Goal: Task Accomplishment & Management: Manage account settings

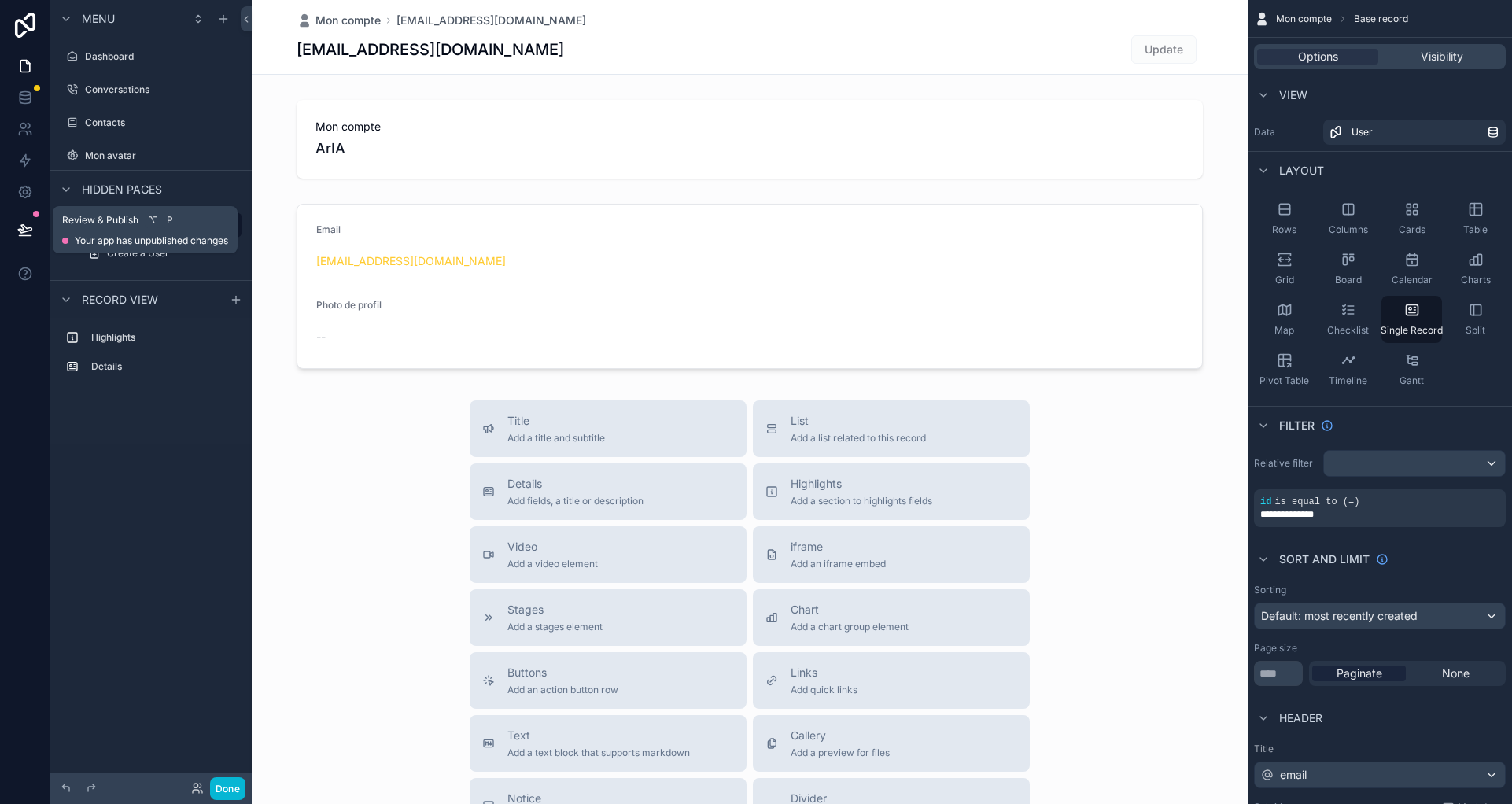
click at [23, 228] on icon at bounding box center [24, 229] width 15 height 15
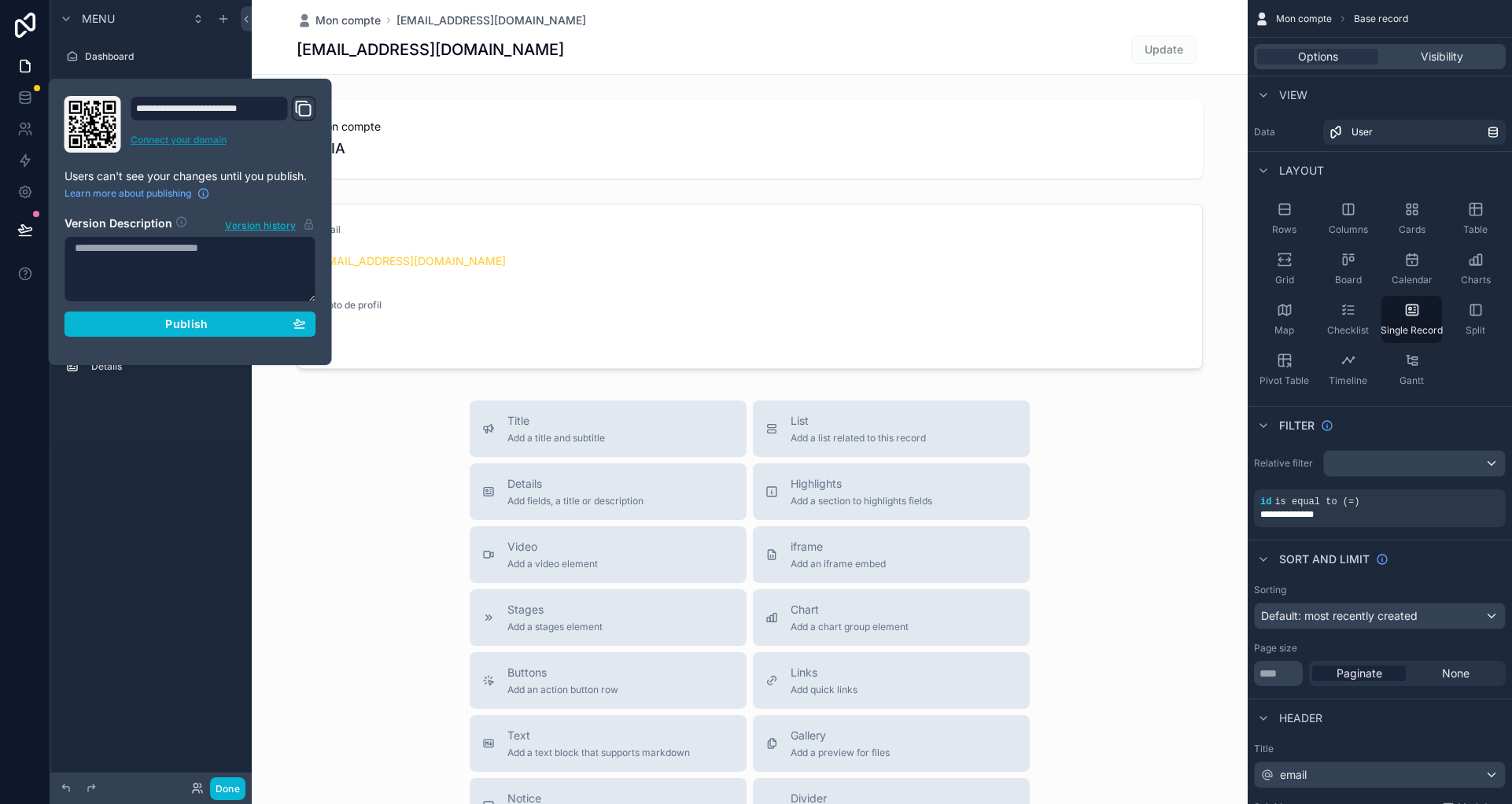
click at [219, 137] on link "Connect your domain" at bounding box center [223, 140] width 185 height 13
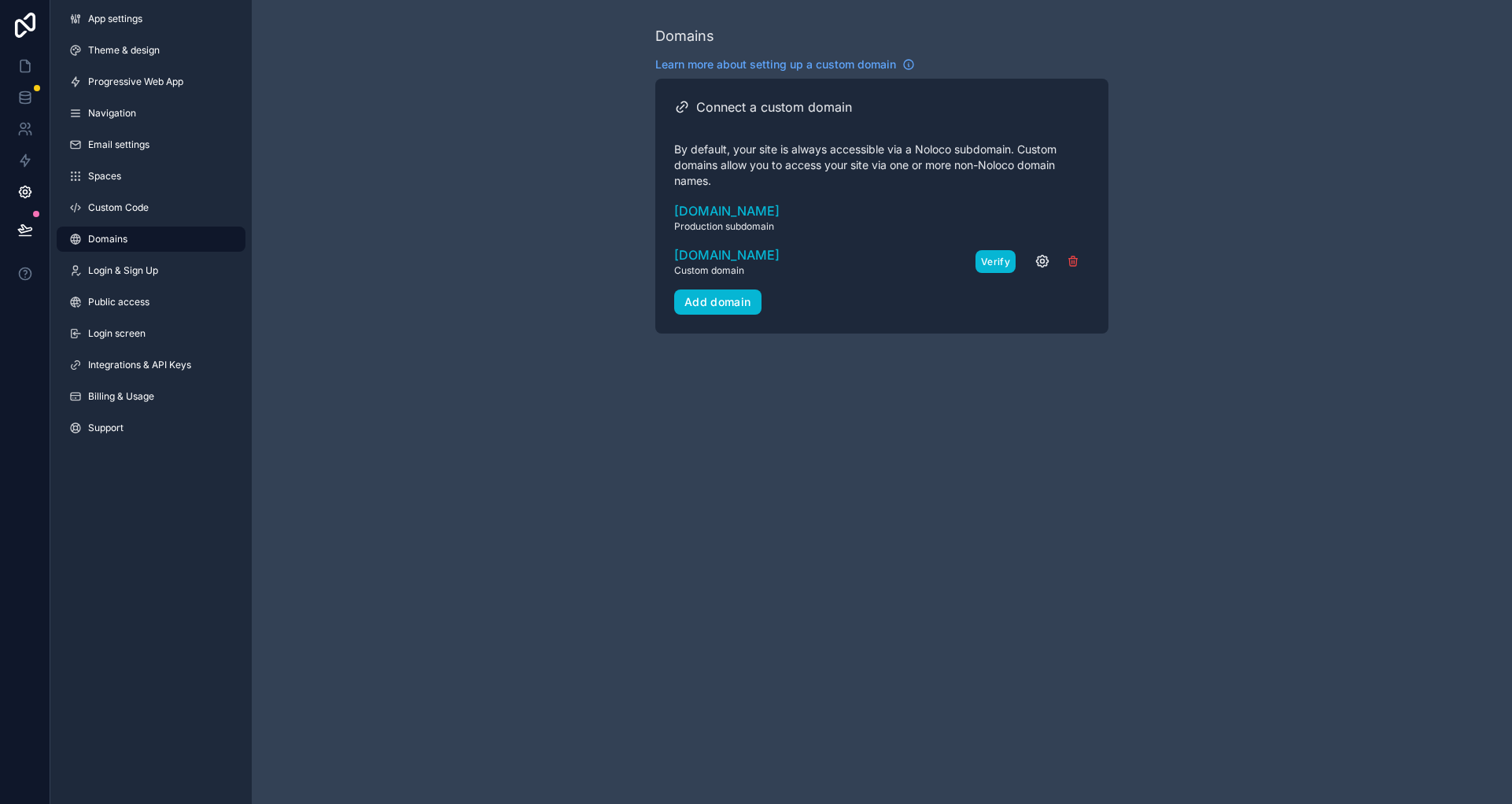
click at [1003, 262] on button "Verify" at bounding box center [996, 261] width 40 height 22
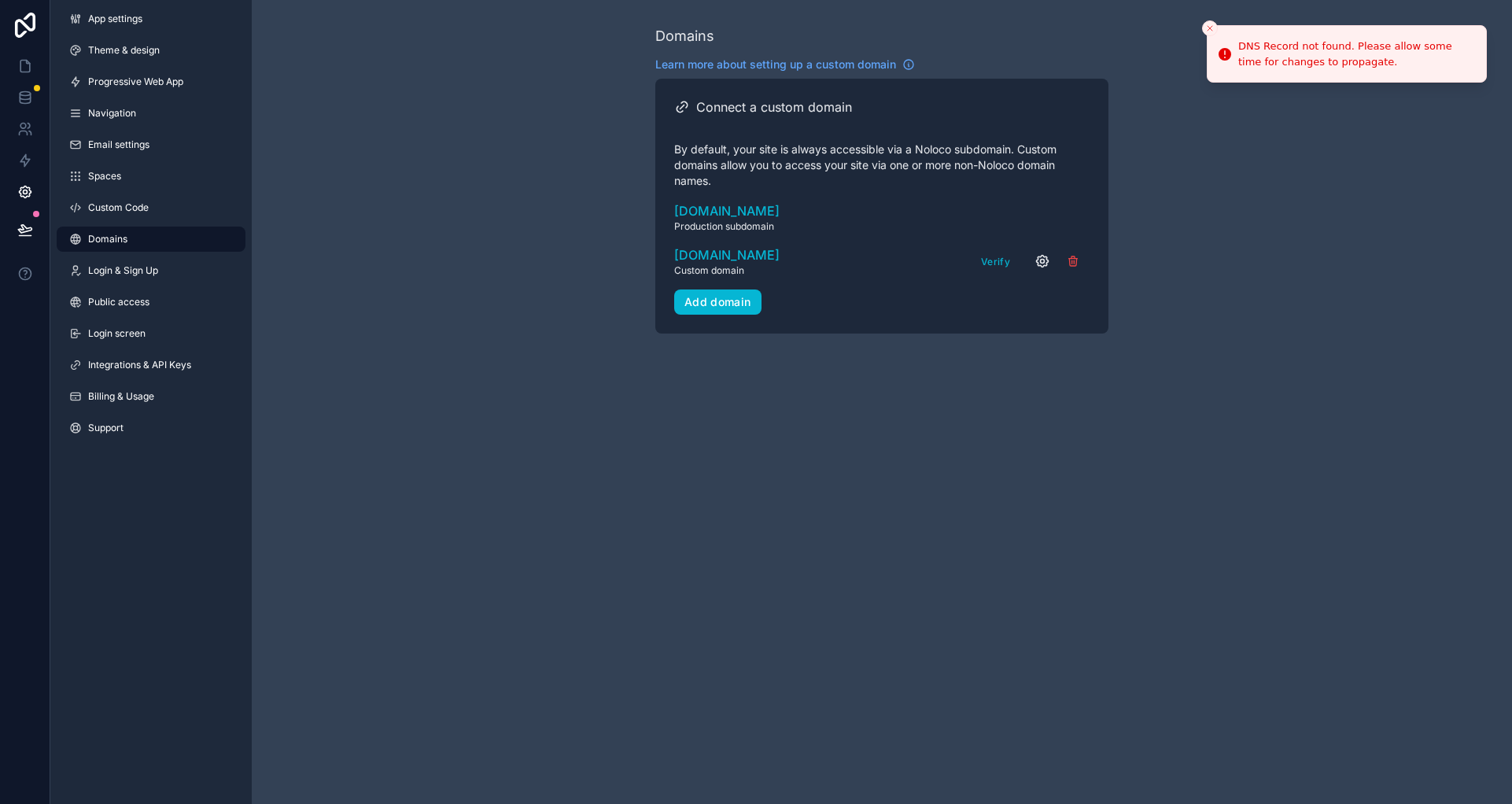
click at [1035, 259] on icon "scrollable content" at bounding box center [1042, 261] width 15 height 15
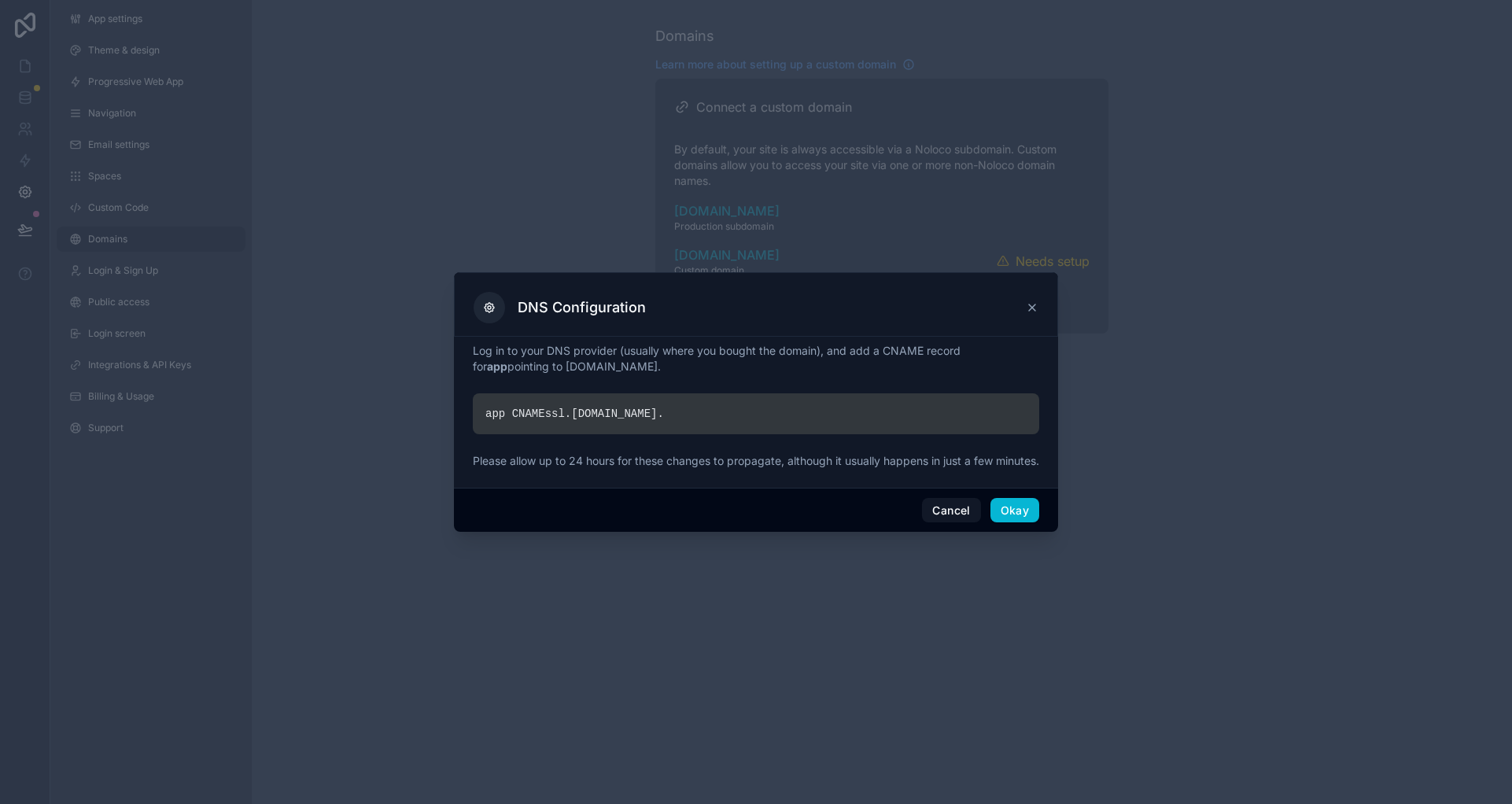
click at [1035, 292] on div "DNS Configuration" at bounding box center [756, 308] width 565 height 31
click at [1030, 305] on icon at bounding box center [1032, 308] width 6 height 6
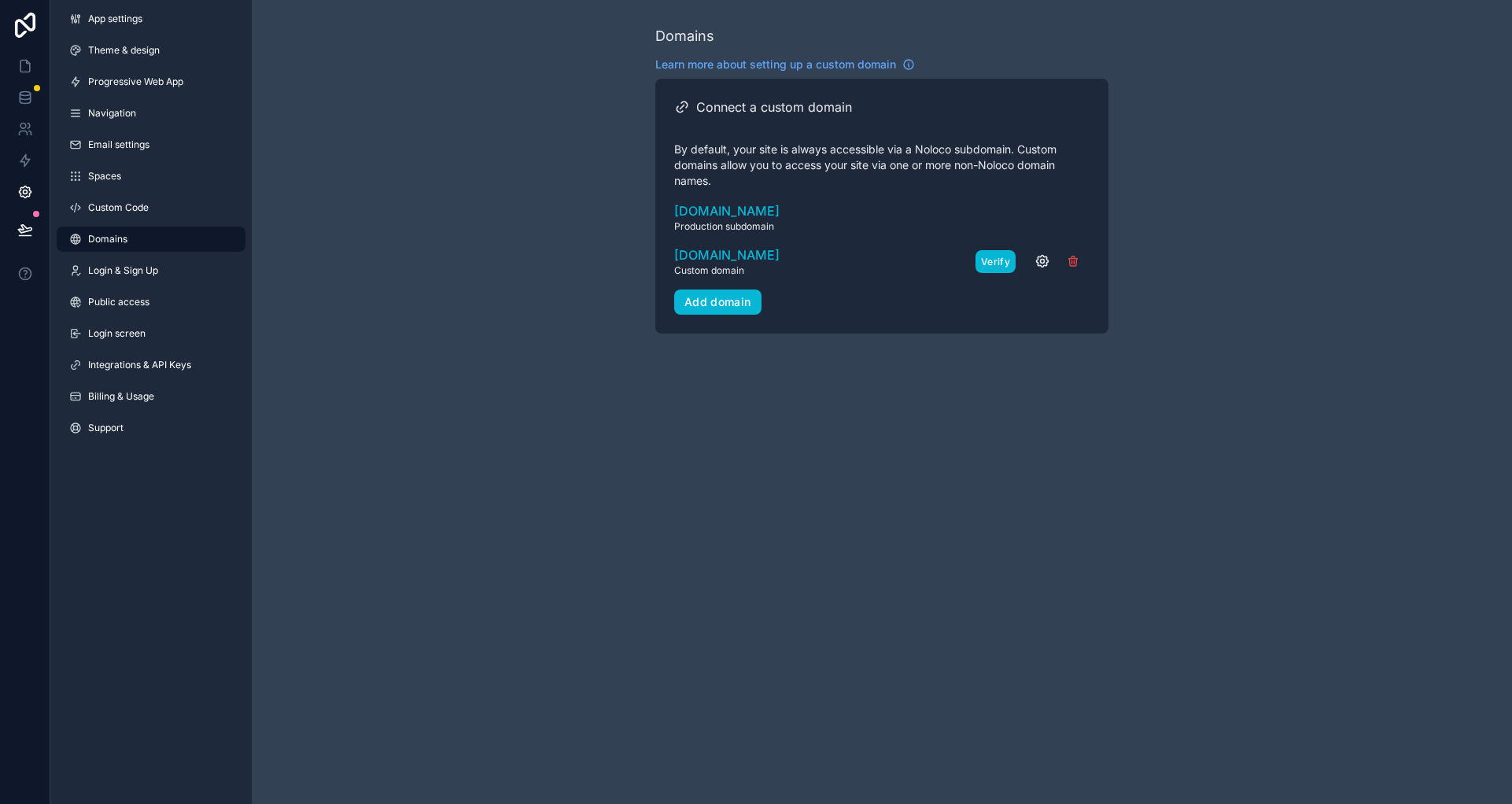
click at [997, 264] on button "Verify" at bounding box center [996, 261] width 40 height 22
click at [20, 58] on icon at bounding box center [24, 66] width 15 height 15
